Goal: Communication & Community: Answer question/provide support

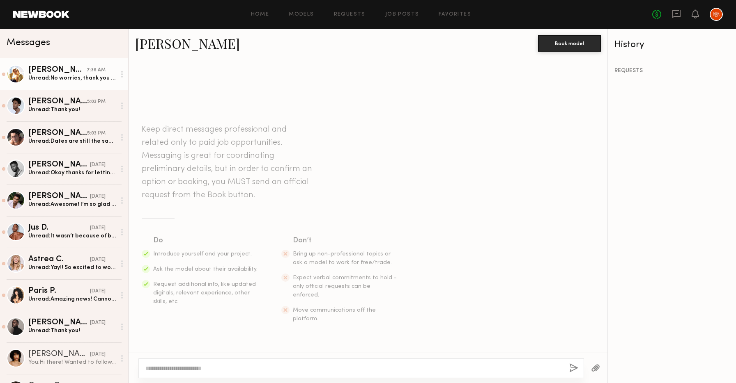
click at [66, 72] on div "[PERSON_NAME]" at bounding box center [57, 70] width 58 height 8
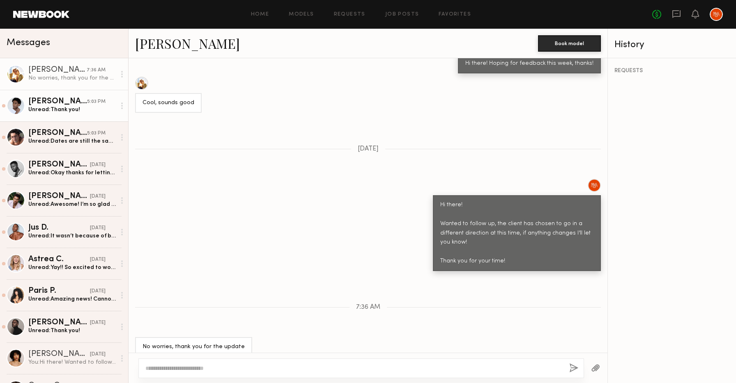
scroll to position [887, 0]
click at [58, 110] on div "Unread: Thank you!" at bounding box center [71, 110] width 87 height 8
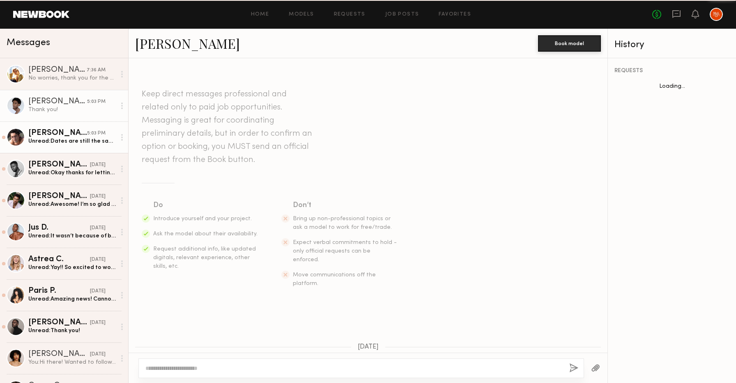
scroll to position [810, 0]
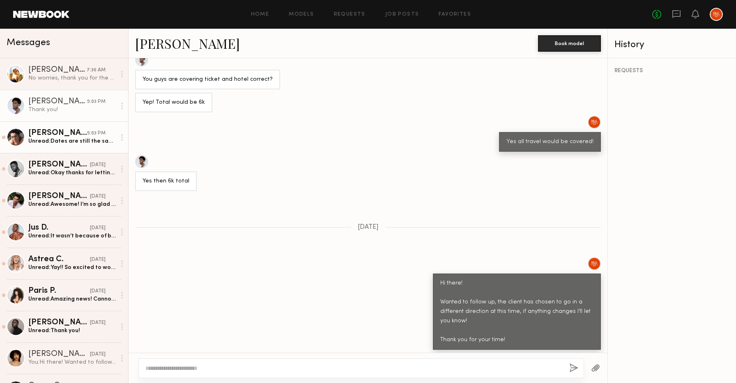
click at [69, 137] on div "[PERSON_NAME]" at bounding box center [57, 133] width 59 height 8
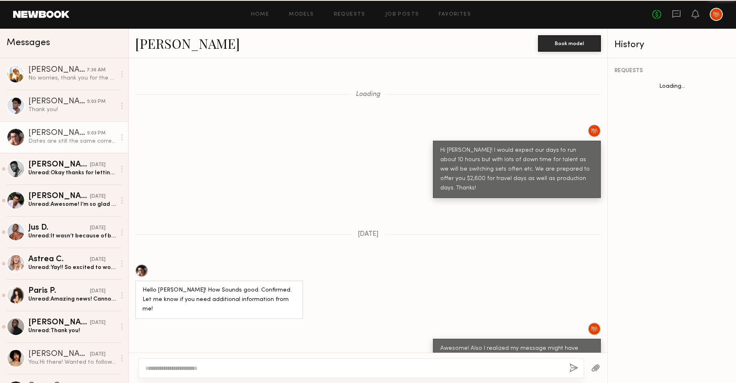
scroll to position [781, 0]
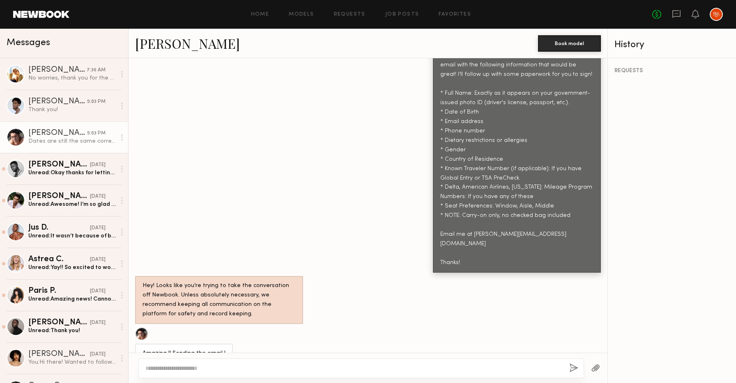
click at [219, 371] on textarea at bounding box center [353, 369] width 417 height 8
type textarea "**********"
click at [576, 366] on button "button" at bounding box center [573, 369] width 9 height 10
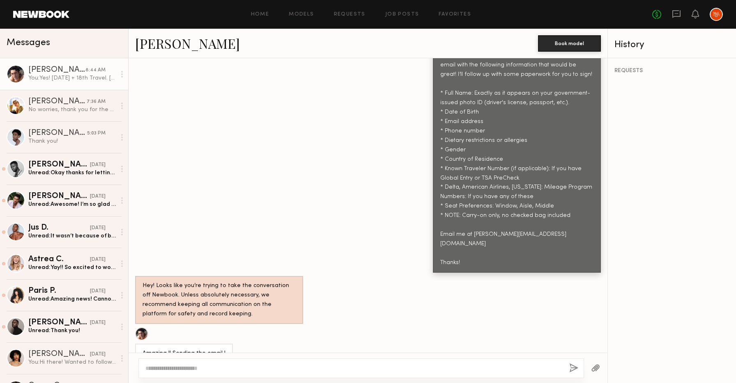
scroll to position [938, 0]
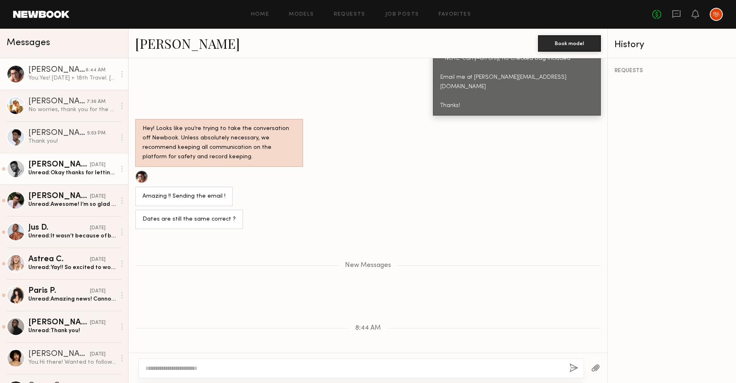
click at [59, 170] on div "Unread: Okay thanks for letting me know!!" at bounding box center [71, 173] width 87 height 8
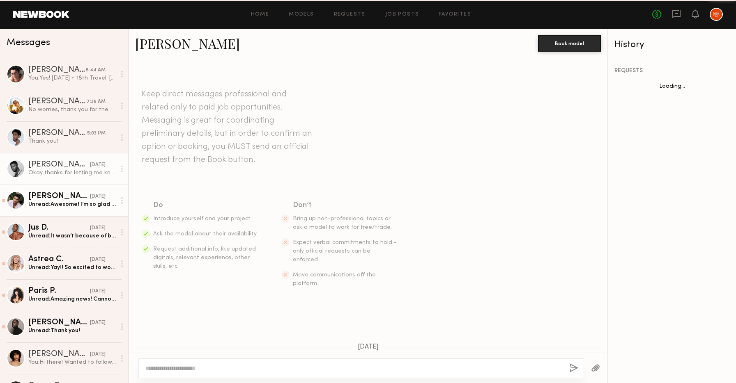
scroll to position [1109, 0]
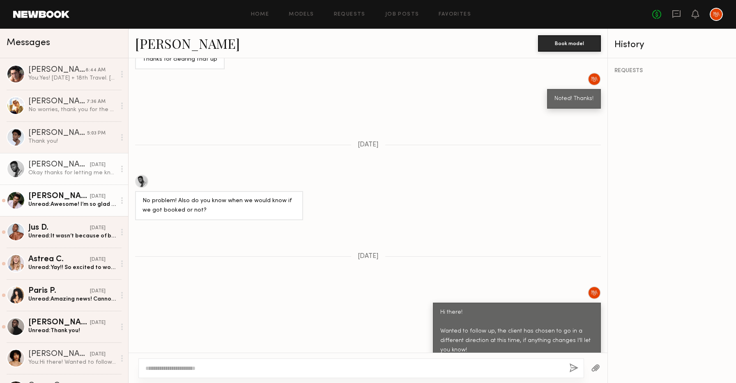
click at [60, 204] on div "Unread: Awesome! I’m so glad to hear this! I’ll send you the information later …" at bounding box center [71, 205] width 87 height 8
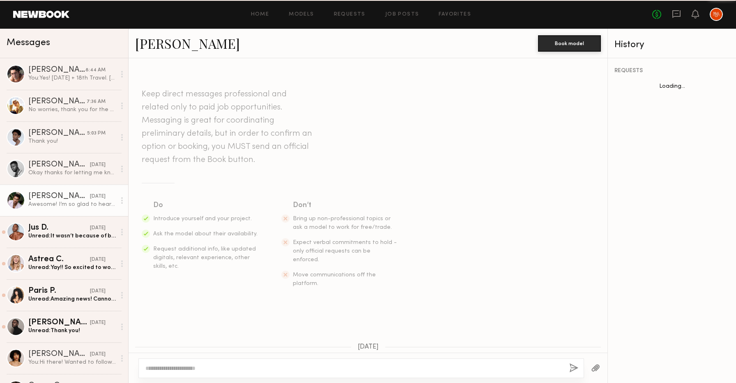
scroll to position [1156, 0]
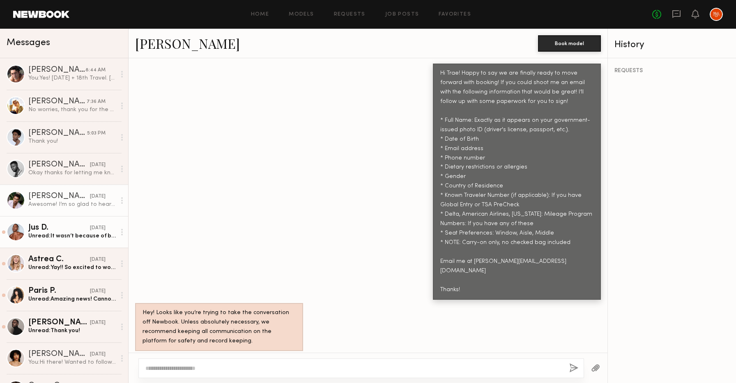
click at [69, 230] on div "Jus D." at bounding box center [59, 228] width 62 height 8
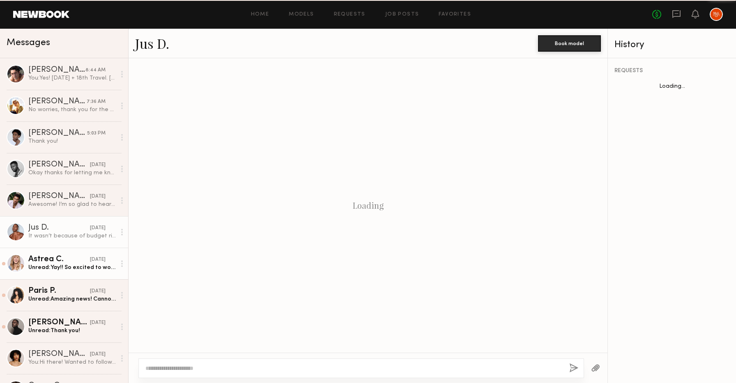
scroll to position [362, 0]
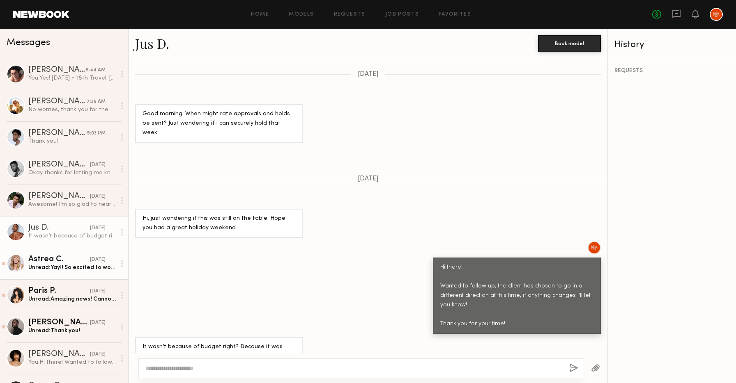
click at [67, 269] on div "Unread: Yay!! So excited to work with you! I will email all the details. Thank …" at bounding box center [71, 268] width 87 height 8
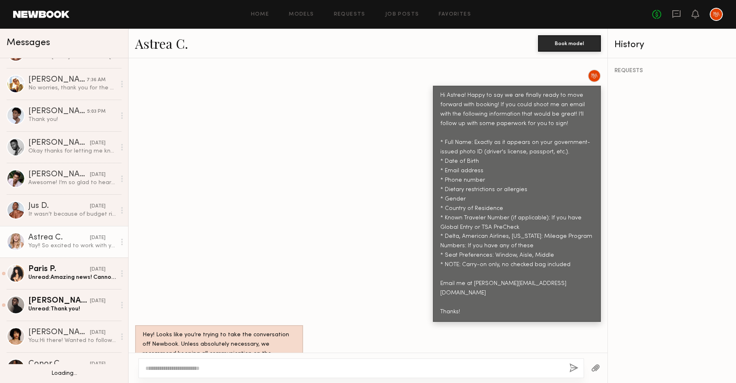
scroll to position [23, 0]
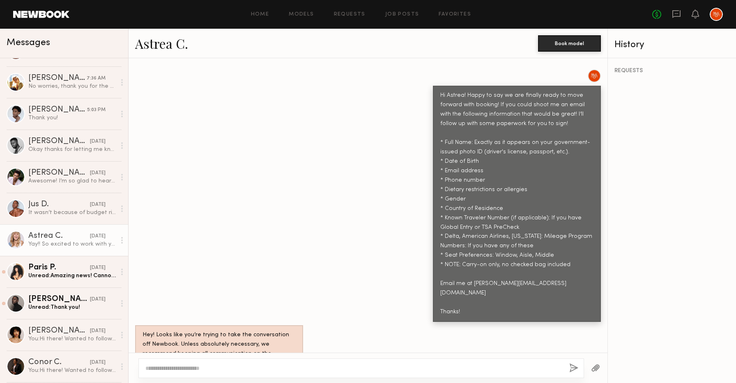
click at [67, 269] on div "Paris P." at bounding box center [59, 268] width 62 height 8
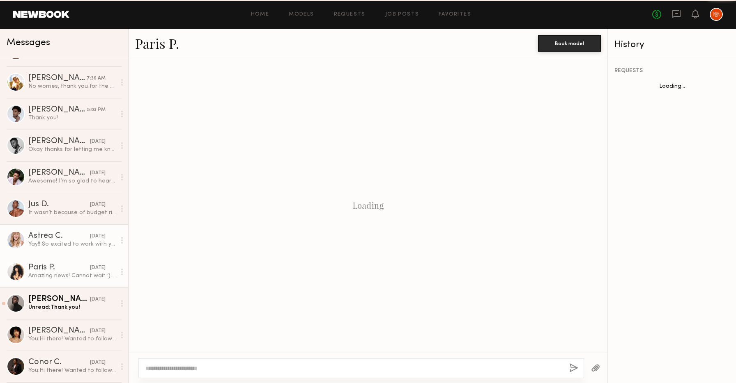
scroll to position [1472, 0]
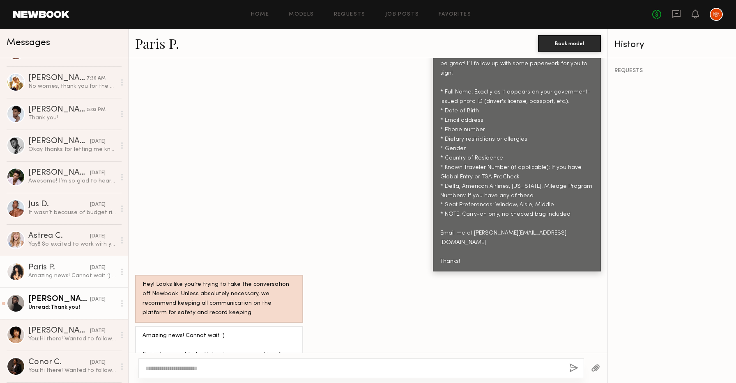
click at [62, 308] on div "Unread: Thank you!" at bounding box center [71, 308] width 87 height 8
